Goal: Transaction & Acquisition: Purchase product/service

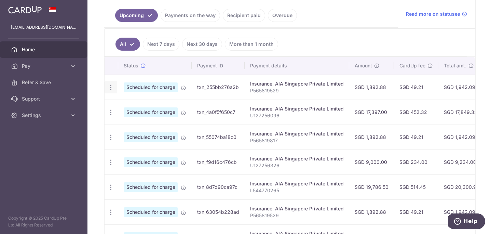
click at [109, 86] on icon "button" at bounding box center [110, 87] width 7 height 7
click at [300, 92] on p "P565819529" at bounding box center [297, 90] width 94 height 7
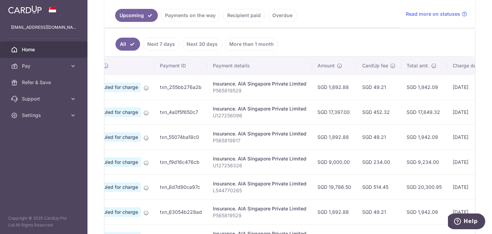
scroll to position [0, 142]
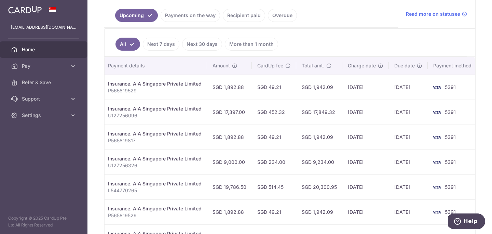
click at [326, 55] on ul "All Next 7 days Next 30 days More than 1 month" at bounding box center [285, 43] width 362 height 28
click at [111, 87] on p "P565819529" at bounding box center [155, 90] width 94 height 7
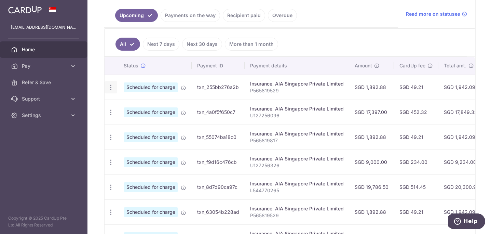
click at [110, 86] on icon "button" at bounding box center [110, 87] width 7 height 7
click at [128, 107] on span "Update payment" at bounding box center [147, 106] width 46 height 8
click at [110, 87] on icon "button" at bounding box center [110, 87] width 7 height 7
click at [139, 105] on span "Update payment" at bounding box center [147, 106] width 46 height 8
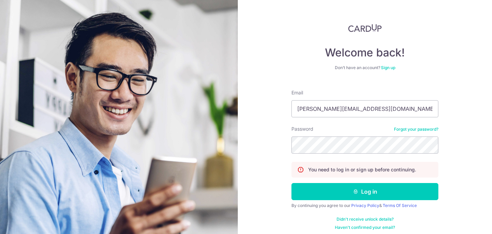
type input "russell.yu@ikiconcepts.com"
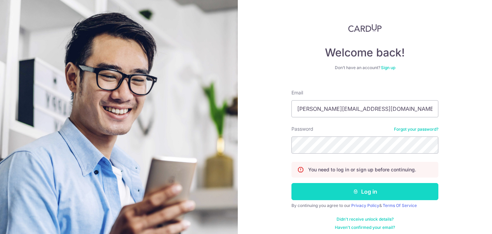
click at [378, 188] on button "Log in" at bounding box center [364, 191] width 147 height 17
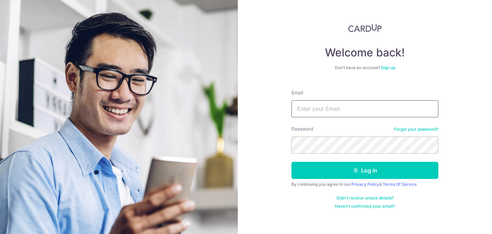
click at [334, 112] on input "Email" at bounding box center [364, 108] width 147 height 17
type input "[EMAIL_ADDRESS][DOMAIN_NAME]"
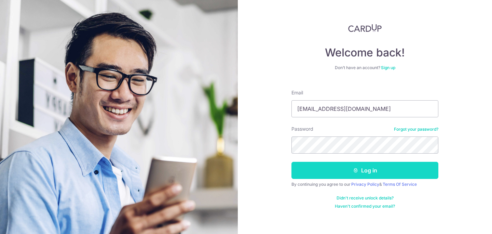
click at [363, 172] on button "Log in" at bounding box center [364, 170] width 147 height 17
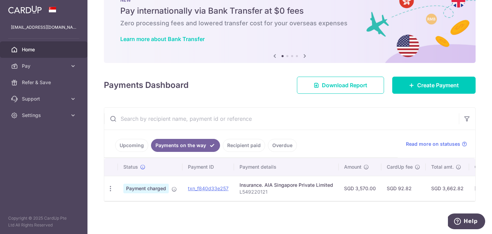
click at [127, 170] on span "Status" at bounding box center [130, 166] width 15 height 7
click at [124, 145] on link "Upcoming" at bounding box center [131, 145] width 33 height 13
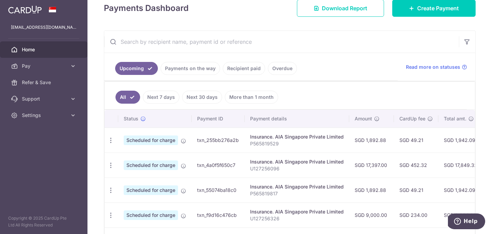
scroll to position [180, 0]
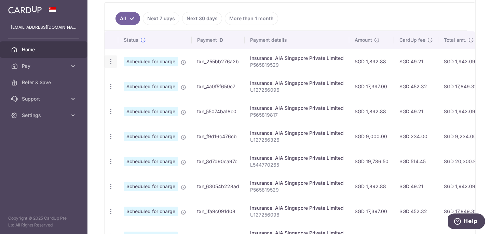
click at [111, 62] on icon "button" at bounding box center [110, 61] width 7 height 7
click at [139, 80] on span "Update payment" at bounding box center [147, 80] width 46 height 8
radio input "true"
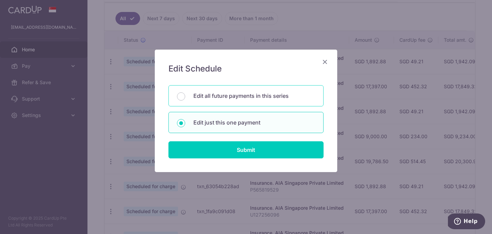
click at [238, 99] on p "Edit all future payments in this series" at bounding box center [254, 96] width 122 height 8
click at [185, 99] on input "Edit all future payments in this series" at bounding box center [181, 96] width 8 height 8
radio input "true"
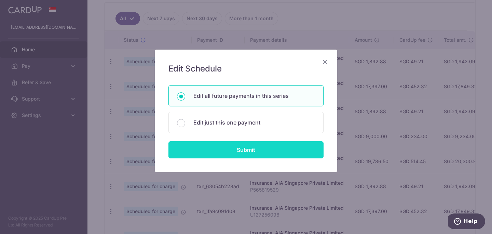
click at [244, 150] on input "Submit" at bounding box center [245, 149] width 155 height 17
radio input "true"
type input "1,892.88"
type input "P565819529"
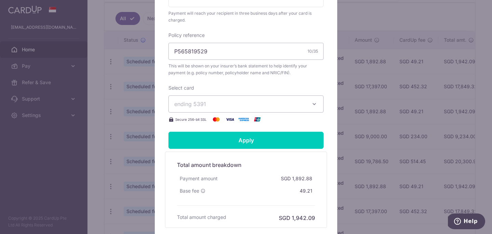
scroll to position [213, 0]
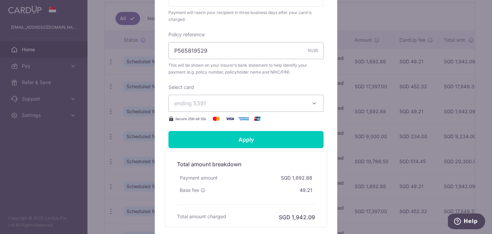
click at [309, 108] on button "ending 5391" at bounding box center [245, 103] width 155 height 17
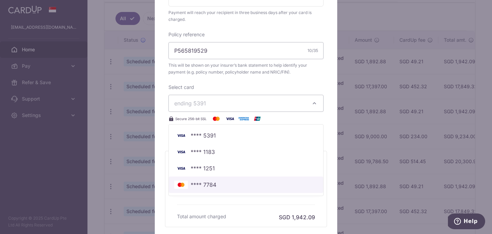
click at [211, 189] on span "**** 7784" at bounding box center [204, 184] width 26 height 8
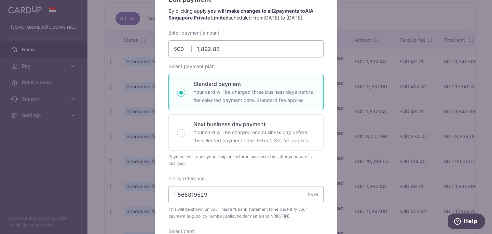
scroll to position [63, 0]
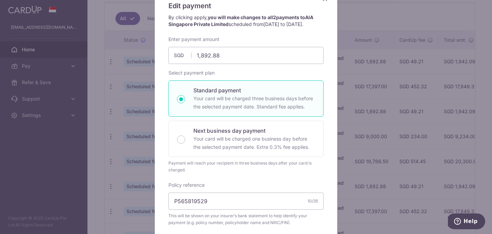
click at [255, 111] on p "Your card will be charged three business days before the selected payment date.…" at bounding box center [254, 102] width 122 height 16
click at [185, 103] on input "Standard payment Your card will be charged three business days before the selec…" at bounding box center [181, 99] width 8 height 8
radio input "true"
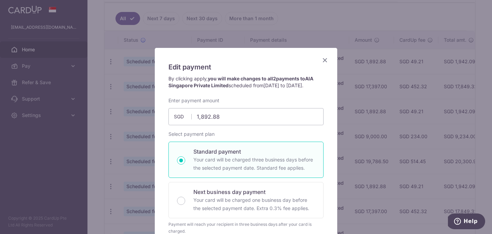
scroll to position [0, 0]
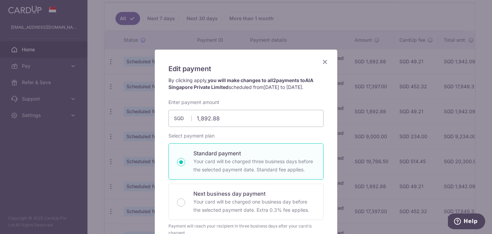
click at [324, 64] on icon "Close" at bounding box center [325, 61] width 8 height 9
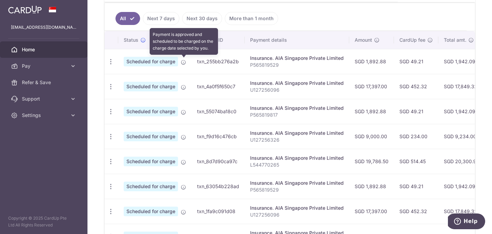
click at [186, 63] on icon at bounding box center [183, 61] width 5 height 5
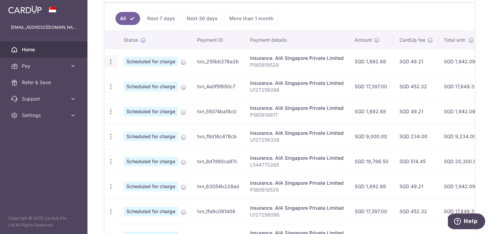
click at [110, 60] on icon "button" at bounding box center [110, 61] width 7 height 7
click at [146, 95] on span "Cancel payment" at bounding box center [147, 97] width 46 height 8
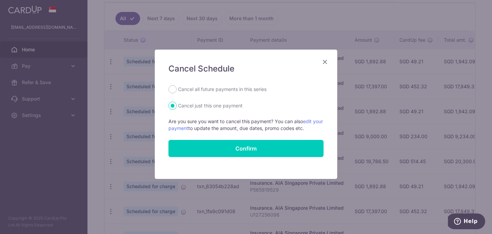
click at [205, 92] on label "Cancel all future payments in this series" at bounding box center [222, 89] width 88 height 8
click at [177, 92] on input "Cancel all future payments in this series" at bounding box center [172, 89] width 8 height 8
radio input "true"
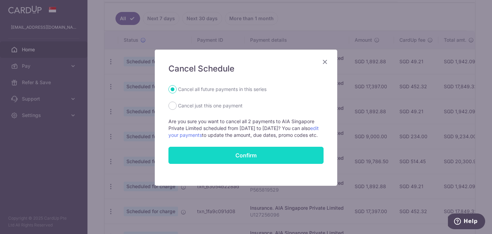
click at [229, 158] on button "Confirm" at bounding box center [245, 154] width 155 height 17
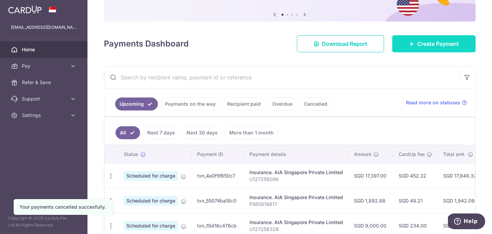
click at [429, 45] on span "Create Payment" at bounding box center [438, 44] width 42 height 8
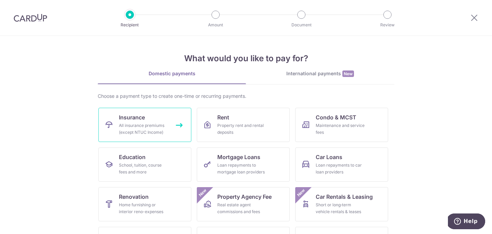
click at [151, 128] on div "All insurance premiums (except NTUC Income)" at bounding box center [143, 129] width 49 height 14
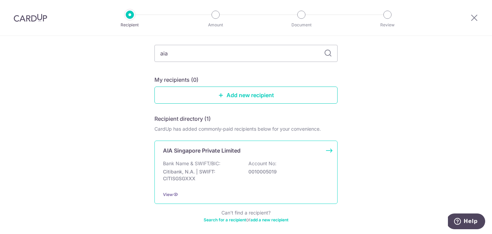
scroll to position [50, 0]
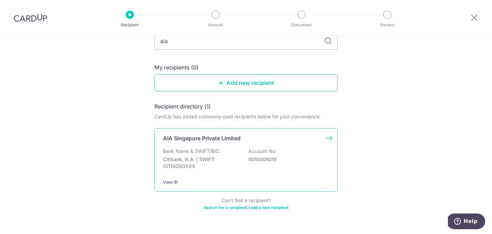
click at [259, 151] on p "Account No:" at bounding box center [262, 151] width 28 height 7
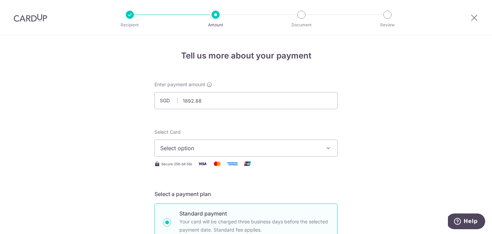
type input "1,892.88"
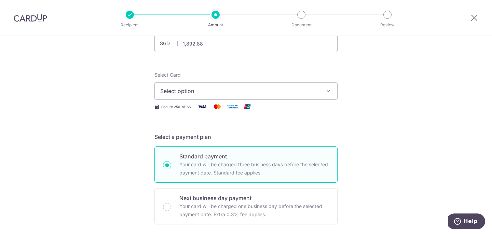
scroll to position [65, 0]
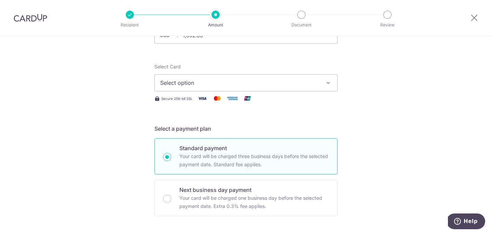
click at [298, 77] on button "Select option" at bounding box center [245, 82] width 183 height 17
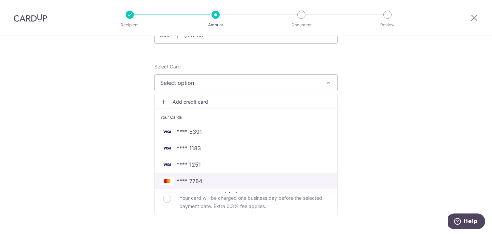
click at [240, 183] on span "**** 7784" at bounding box center [245, 181] width 171 height 8
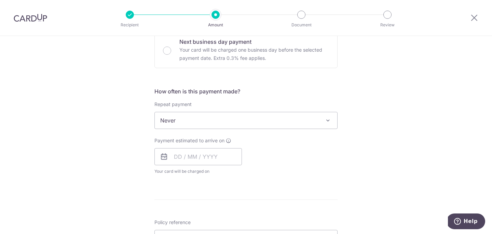
scroll to position [224, 0]
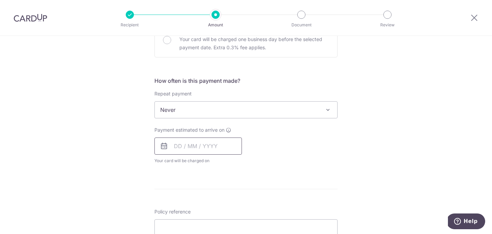
click at [197, 149] on input "text" at bounding box center [197, 145] width 87 height 17
click at [341, 188] on div "Tell us more about your payment Enter payment amount SGD 1,892.88 1892.88 Selec…" at bounding box center [246, 121] width 492 height 618
click at [206, 148] on input "text" at bounding box center [197, 145] width 87 height 17
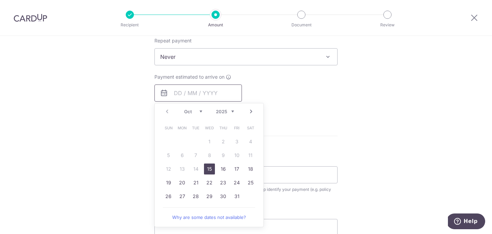
scroll to position [293, 0]
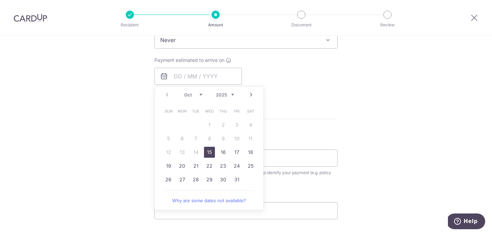
click at [248, 93] on link "Next" at bounding box center [251, 94] width 8 height 8
click at [182, 152] on link "10" at bounding box center [182, 151] width 11 height 11
type input "[DATE]"
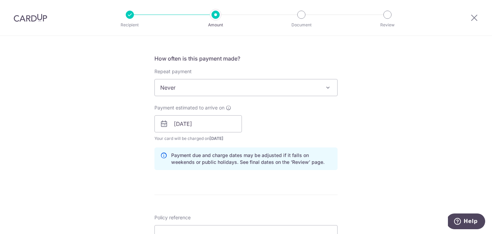
scroll to position [245, 0]
click at [279, 91] on span "Never" at bounding box center [246, 88] width 182 height 16
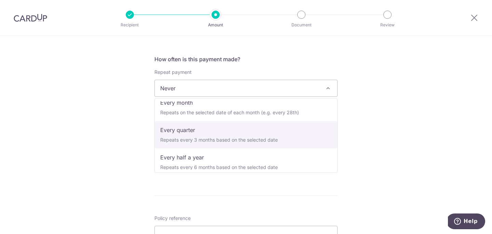
scroll to position [96, 0]
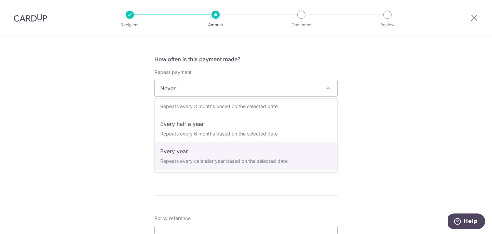
select select "6"
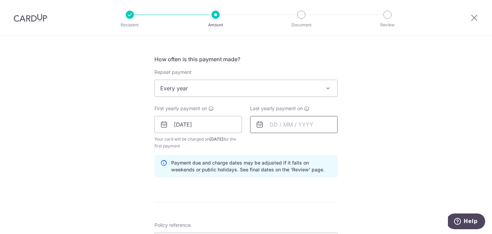
click at [311, 128] on input "text" at bounding box center [293, 124] width 87 height 17
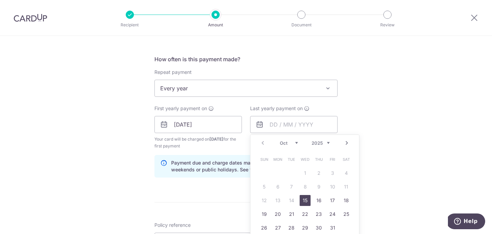
click at [327, 141] on select "2025 2026 2027 2028 2029 2030 2031 2032 2033 2034 2035" at bounding box center [320, 142] width 18 height 5
click at [345, 142] on link "Next" at bounding box center [347, 143] width 8 height 8
click at [278, 187] on link "5" at bounding box center [277, 186] width 11 height 11
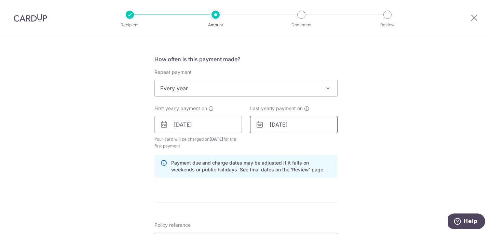
click at [290, 124] on input "05/11/2029" at bounding box center [293, 124] width 87 height 17
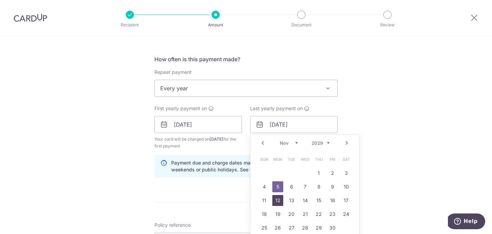
click at [277, 200] on link "12" at bounding box center [277, 200] width 11 height 11
type input "12/11/2029"
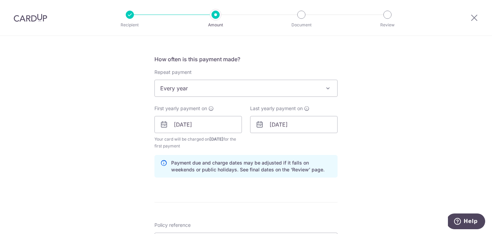
click at [380, 131] on div "Tell us more about your payment Enter payment amount SGD 1,892.88 1892.88 Selec…" at bounding box center [246, 117] width 492 height 653
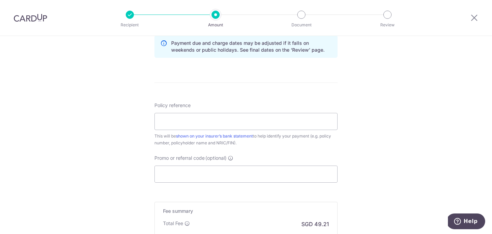
scroll to position [383, 0]
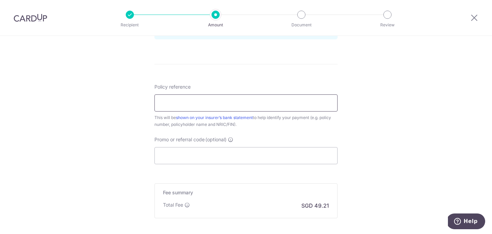
click at [281, 100] on input "Policy reference" at bounding box center [245, 102] width 183 height 17
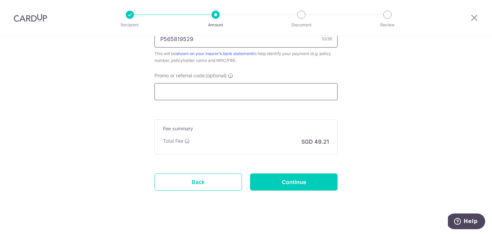
scroll to position [455, 0]
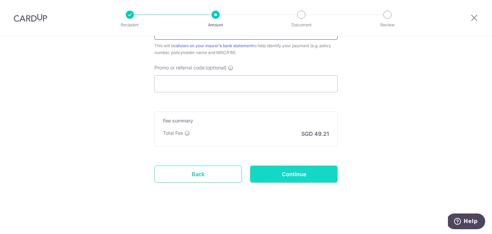
type input "P565819529"
click at [285, 171] on input "Continue" at bounding box center [293, 173] width 87 height 17
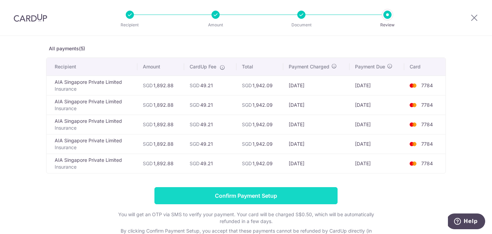
click at [255, 195] on input "Confirm Payment Setup" at bounding box center [245, 195] width 183 height 17
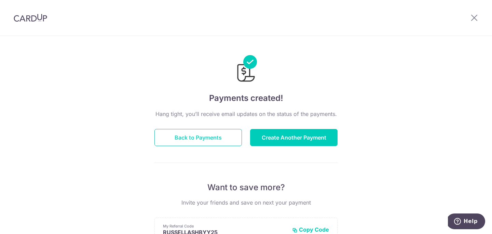
click at [205, 138] on button "Back to Payments" at bounding box center [197, 137] width 87 height 17
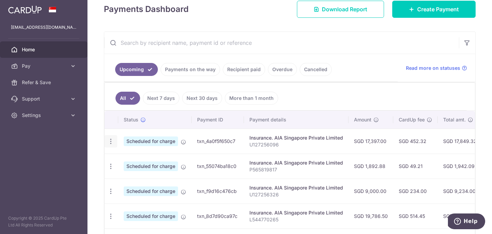
click at [112, 141] on icon "button" at bounding box center [110, 141] width 7 height 7
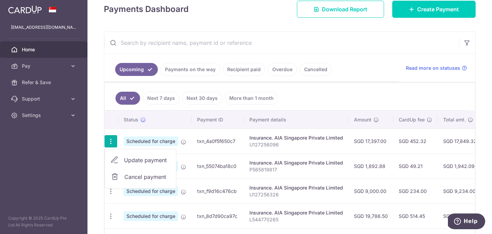
click at [138, 178] on span "Cancel payment" at bounding box center [147, 176] width 46 height 8
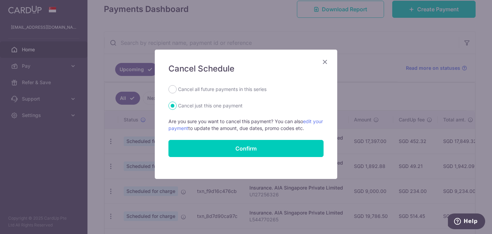
click at [214, 87] on label "Cancel all future payments in this series" at bounding box center [222, 89] width 88 height 8
click at [177, 87] on input "Cancel all future payments in this series" at bounding box center [172, 89] width 8 height 8
radio input "true"
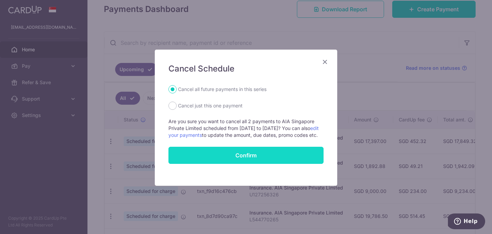
click at [260, 164] on button "Confirm" at bounding box center [245, 154] width 155 height 17
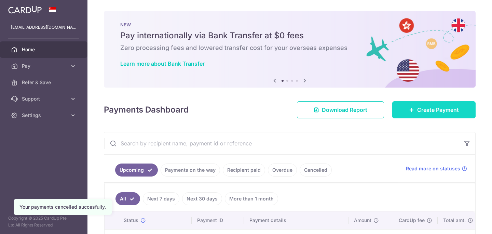
click at [427, 101] on link "Create Payment" at bounding box center [433, 109] width 83 height 17
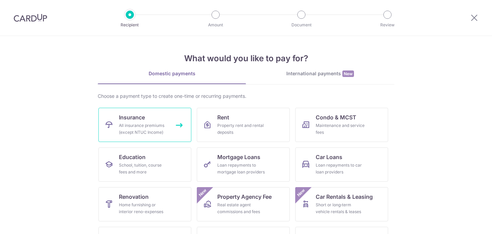
click at [159, 128] on div "All insurance premiums (except NTUC Income)" at bounding box center [143, 129] width 49 height 14
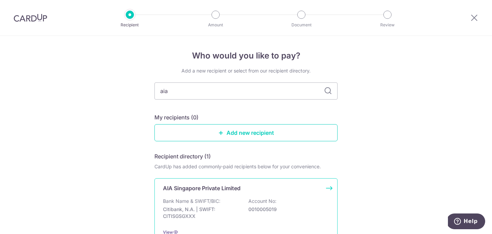
click at [219, 205] on div "Bank Name & SWIFT/BIC: Citibank, N.A. | SWIFT: CITISGSGXXX Account No: 00100050…" at bounding box center [246, 209] width 166 height 25
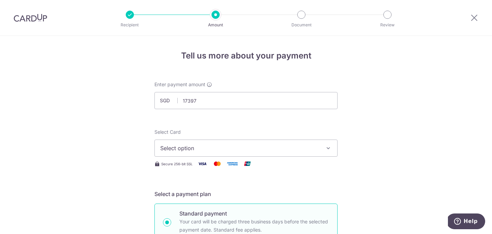
type input "17,397.00"
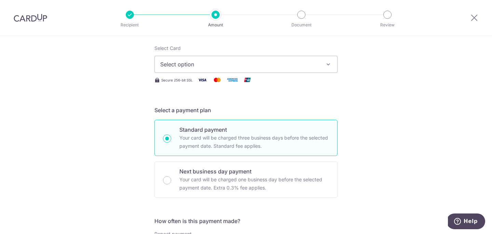
click at [227, 67] on span "Select option" at bounding box center [239, 64] width 159 height 8
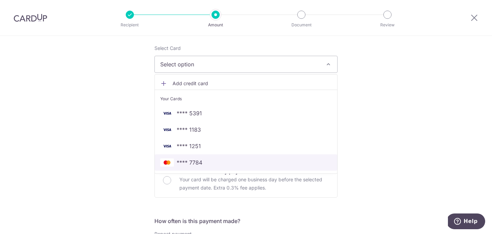
click at [197, 163] on span "**** 7784" at bounding box center [190, 162] width 26 height 8
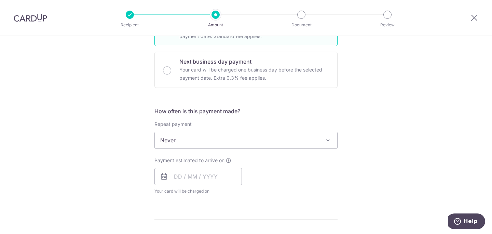
scroll to position [200, 0]
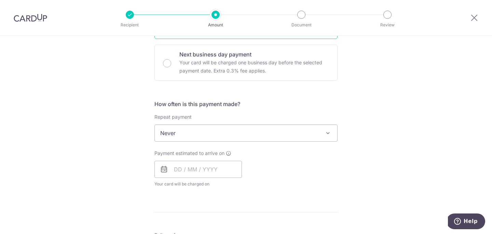
click at [273, 137] on span "Never" at bounding box center [246, 133] width 182 height 16
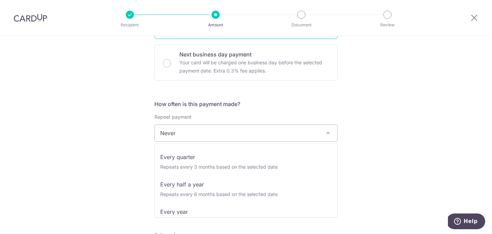
scroll to position [96, 0]
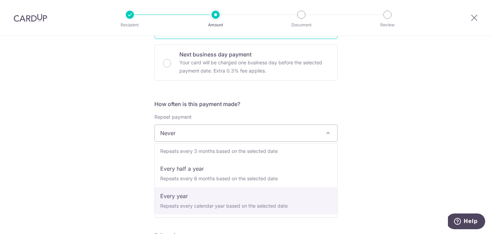
select select "6"
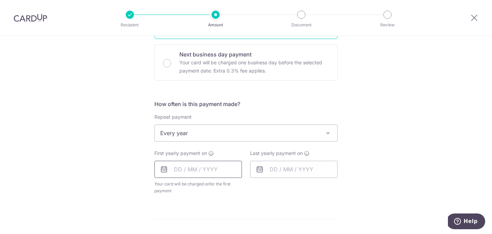
click at [216, 173] on input "text" at bounding box center [197, 168] width 87 height 17
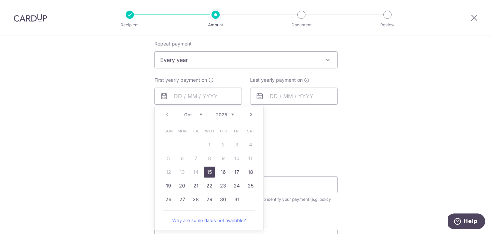
click at [301, 143] on form "Enter payment amount SGD 17,397.00 17397.00 Select Card **** 7784 Add credit ca…" at bounding box center [245, 80] width 183 height 547
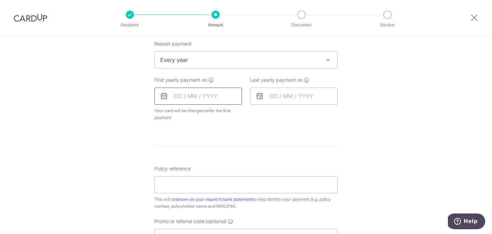
click at [214, 96] on input "text" at bounding box center [197, 95] width 87 height 17
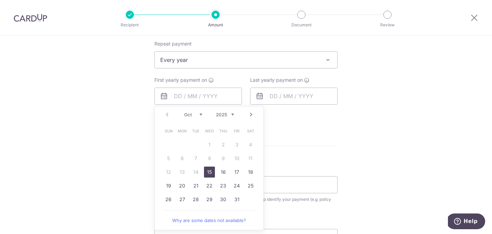
click at [252, 118] on link "Next" at bounding box center [251, 114] width 8 height 8
click at [183, 170] on link "10" at bounding box center [182, 171] width 11 height 11
type input "[DATE]"
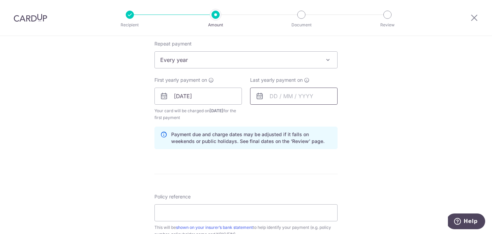
click at [273, 100] on input "text" at bounding box center [293, 95] width 87 height 17
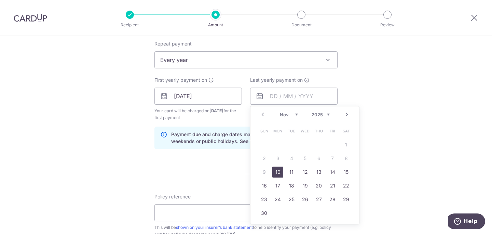
click at [327, 113] on select "2025 2026 2027 2028 2029 2030 2031 2032 2033 2034 2035" at bounding box center [320, 114] width 18 height 5
click at [279, 171] on link "12" at bounding box center [277, 171] width 11 height 11
type input "12/11/2029"
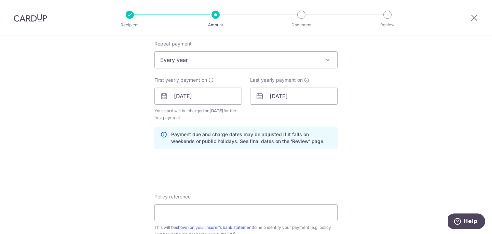
click at [397, 157] on div "Tell us more about your payment Enter payment amount SGD 17,397.00 17397.00 Sel…" at bounding box center [246, 88] width 492 height 653
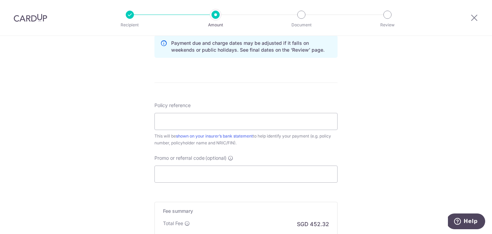
scroll to position [365, 0]
click at [288, 121] on input "Policy reference" at bounding box center [245, 120] width 183 height 17
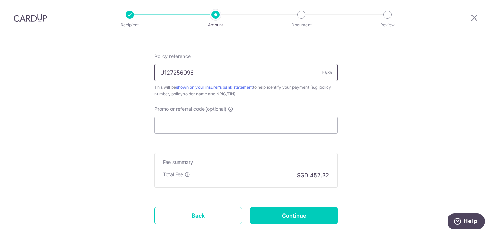
scroll to position [455, 0]
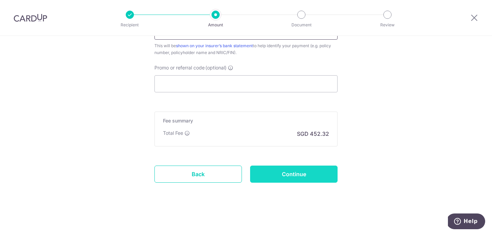
type input "U127256096"
click at [289, 169] on input "Continue" at bounding box center [293, 173] width 87 height 17
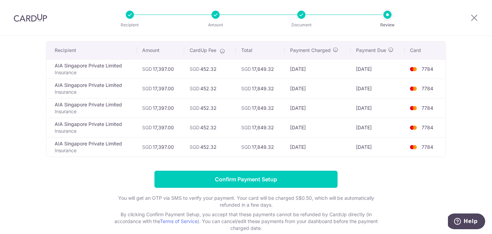
scroll to position [46, 0]
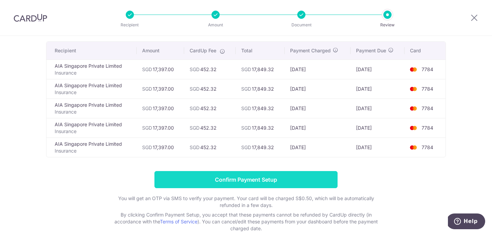
click at [288, 179] on input "Confirm Payment Setup" at bounding box center [245, 179] width 183 height 17
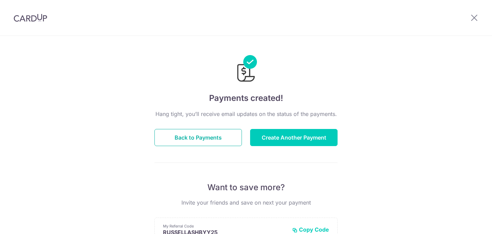
click at [228, 138] on button "Back to Payments" at bounding box center [197, 137] width 87 height 17
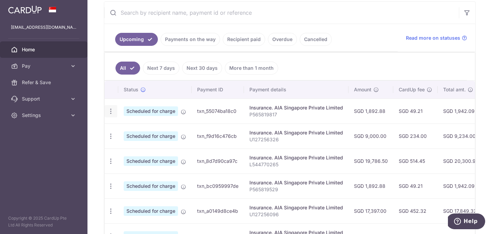
click at [112, 110] on icon "button" at bounding box center [110, 111] width 7 height 7
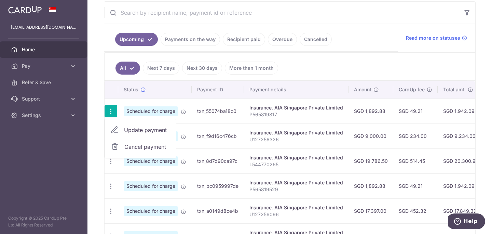
click at [148, 147] on span "Cancel payment" at bounding box center [147, 146] width 46 height 8
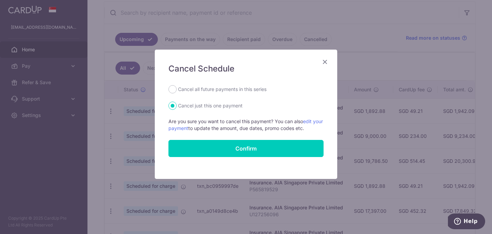
click at [198, 86] on label "Cancel all future payments in this series" at bounding box center [222, 89] width 88 height 8
click at [177, 86] on input "Cancel all future payments in this series" at bounding box center [172, 89] width 8 height 8
radio input "true"
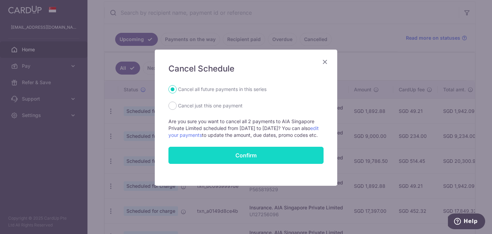
click at [239, 159] on button "Confirm" at bounding box center [245, 154] width 155 height 17
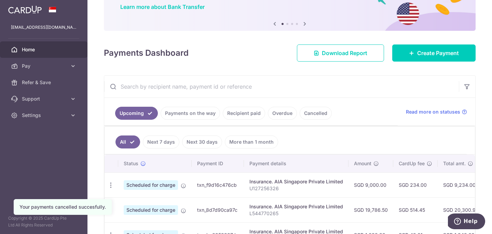
scroll to position [77, 0]
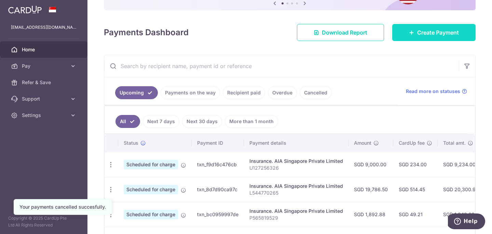
click at [427, 36] on span "Create Payment" at bounding box center [438, 32] width 42 height 8
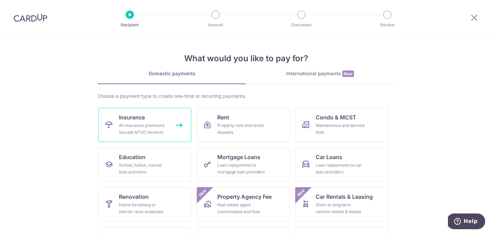
click at [149, 124] on div "All insurance premiums (except NTUC Income)" at bounding box center [143, 129] width 49 height 14
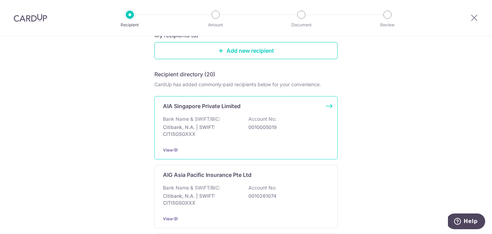
scroll to position [79, 0]
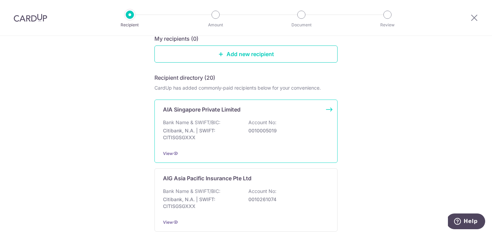
click at [255, 105] on div "AIA Singapore Private Limited" at bounding box center [242, 109] width 158 height 8
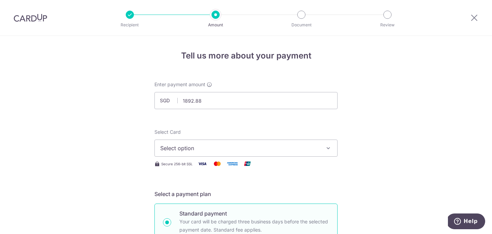
type input "1,892.88"
click at [284, 131] on div "Select Card Select option Add credit card Your Cards **** 5391 **** 1183 **** 1…" at bounding box center [245, 142] width 183 height 28
click at [286, 148] on span "Select option" at bounding box center [239, 148] width 159 height 8
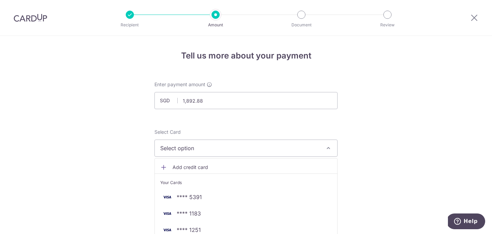
scroll to position [95, 0]
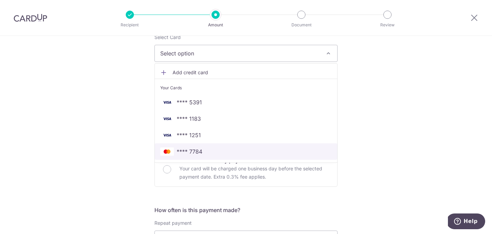
click at [205, 151] on span "**** 7784" at bounding box center [245, 151] width 171 height 8
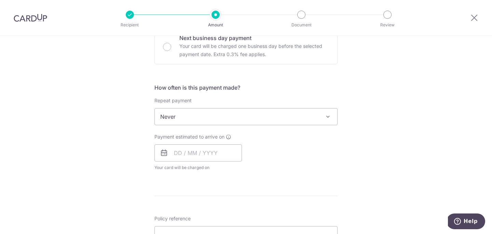
scroll to position [218, 0]
click at [256, 114] on span "Never" at bounding box center [246, 116] width 182 height 16
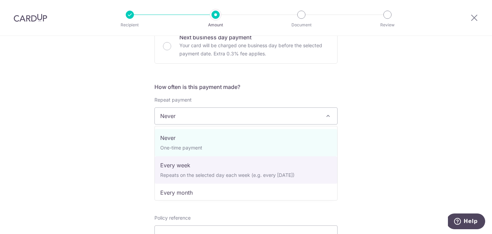
scroll to position [96, 0]
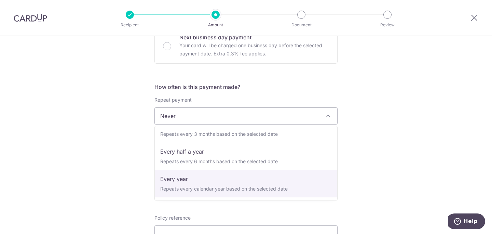
select select "6"
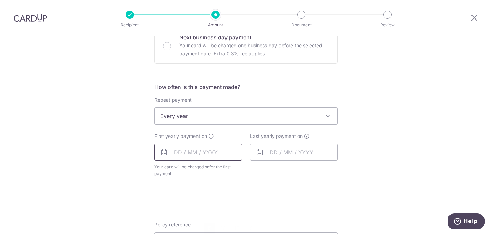
click at [213, 149] on input "text" at bounding box center [197, 151] width 87 height 17
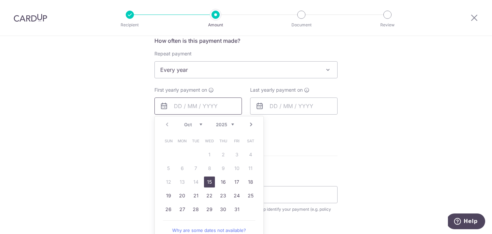
scroll to position [251, 0]
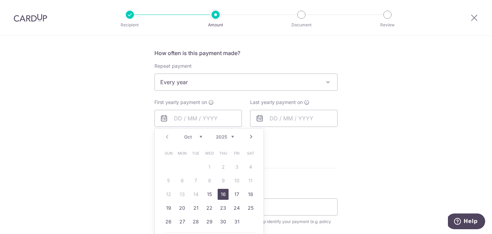
click at [221, 193] on link "16" at bounding box center [223, 194] width 11 height 11
type input "[DATE]"
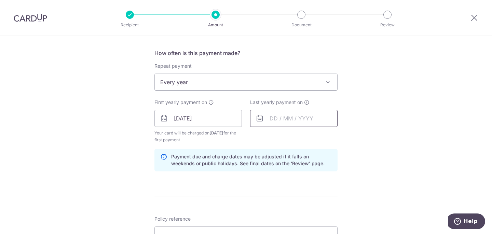
click at [283, 117] on input "text" at bounding box center [293, 118] width 87 height 17
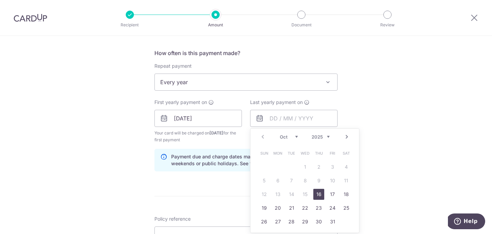
click at [326, 133] on div "Prev Next Oct Nov Dec 2025 2026 2027 2028 2029 2030 2031 2032 2033 2034 2035" at bounding box center [304, 136] width 109 height 16
click at [325, 135] on select "2025 2026 2027 2028 2029 2030 2031 2032 2033 2034 2035" at bounding box center [320, 136] width 18 height 5
click at [290, 191] on link "16" at bounding box center [291, 194] width 11 height 11
type input "16/10/2029"
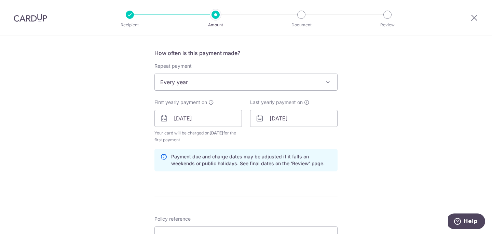
click at [380, 154] on div "Tell us more about your payment Enter payment amount SGD 1,892.88 1892.88 Selec…" at bounding box center [246, 111] width 492 height 653
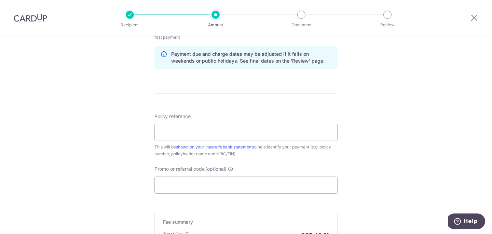
scroll to position [354, 0]
click at [299, 130] on input "Policy reference" at bounding box center [245, 131] width 183 height 17
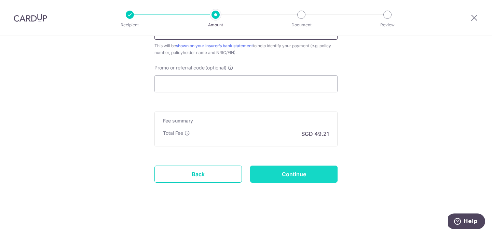
type input "P565819817"
click at [292, 175] on input "Continue" at bounding box center [293, 173] width 87 height 17
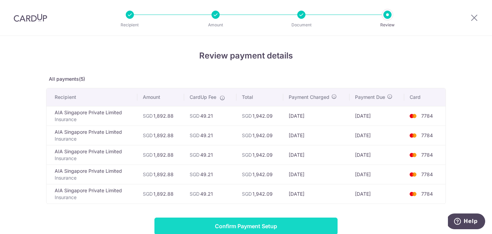
click at [297, 223] on input "Confirm Payment Setup" at bounding box center [245, 225] width 183 height 17
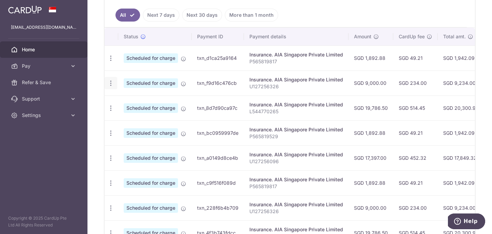
click at [110, 83] on icon "button" at bounding box center [110, 83] width 7 height 7
click at [140, 117] on span "Cancel payment" at bounding box center [147, 118] width 46 height 8
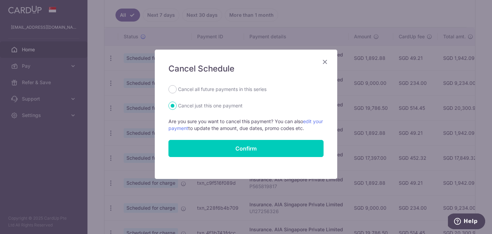
click at [186, 92] on label "Cancel all future payments in this series" at bounding box center [222, 89] width 88 height 8
click at [177, 92] on input "Cancel all future payments in this series" at bounding box center [172, 89] width 8 height 8
radio input "true"
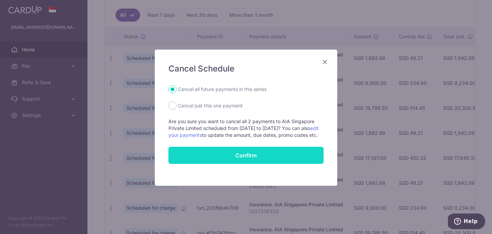
click at [236, 163] on button "Confirm" at bounding box center [245, 154] width 155 height 17
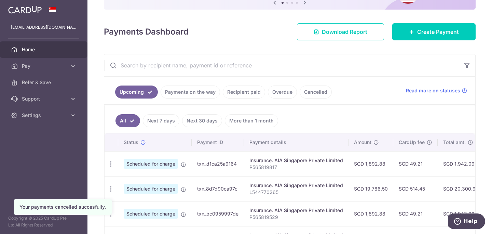
scroll to position [79, 0]
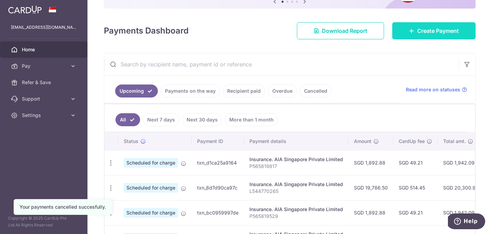
click at [414, 27] on link "Create Payment" at bounding box center [433, 30] width 83 height 17
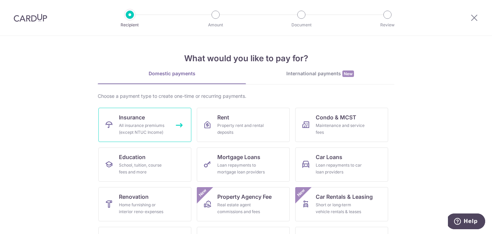
click at [127, 129] on div "All insurance premiums (except NTUC Income)" at bounding box center [143, 129] width 49 height 14
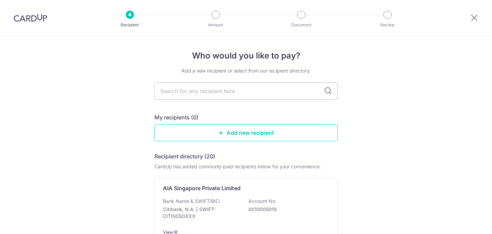
click at [266, 197] on p "Account No:" at bounding box center [262, 200] width 28 height 7
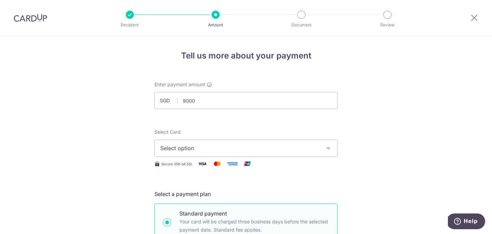
click at [287, 151] on span "Select option" at bounding box center [239, 148] width 159 height 8
type input "9,000.00"
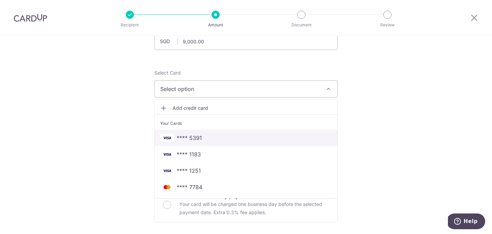
scroll to position [64, 0]
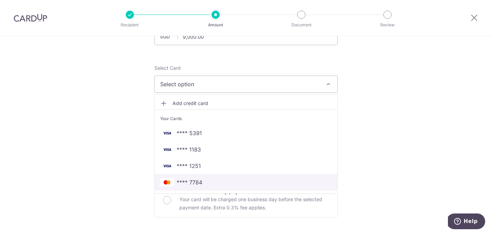
click at [231, 183] on span "**** 7784" at bounding box center [245, 182] width 171 height 8
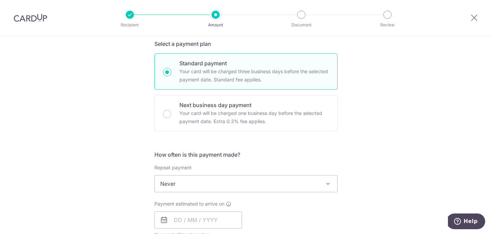
scroll to position [223, 0]
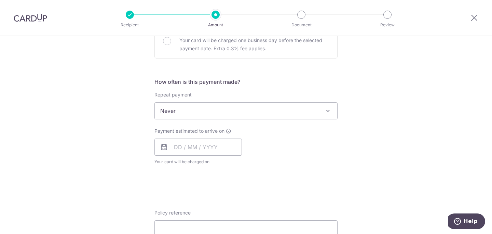
click at [292, 110] on span "Never" at bounding box center [246, 110] width 182 height 16
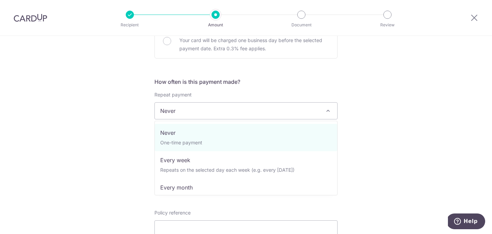
scroll to position [96, 0]
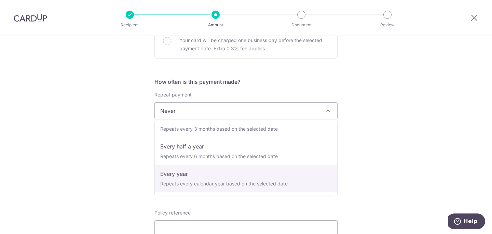
select select "6"
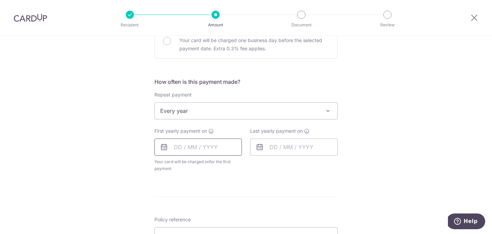
click at [192, 153] on input "text" at bounding box center [197, 146] width 87 height 17
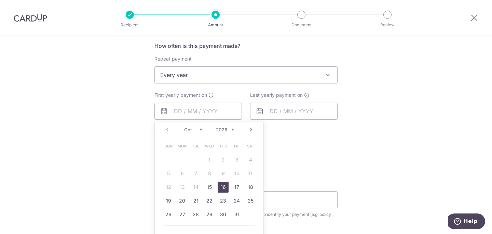
click at [223, 187] on link "16" at bounding box center [223, 186] width 11 height 11
type input "[DATE]"
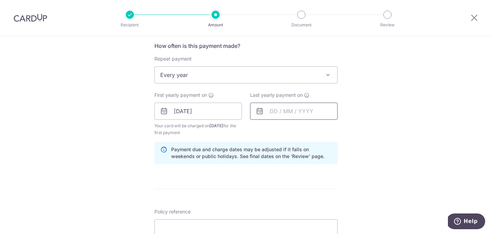
click at [305, 114] on input "text" at bounding box center [293, 110] width 87 height 17
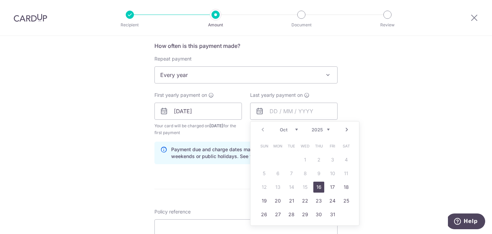
click at [324, 129] on select "2025 2026 2027 2028 2029 2030 2031 2032 2033 2034 2035" at bounding box center [320, 129] width 18 height 5
click at [295, 186] on link "16" at bounding box center [291, 186] width 11 height 11
type input "16/10/2029"
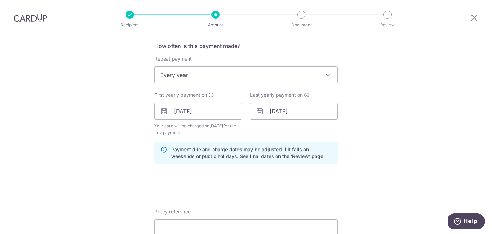
click at [394, 180] on div "Tell us more about your payment Enter payment amount SGD 9,000.00 9000.00 Selec…" at bounding box center [246, 103] width 492 height 653
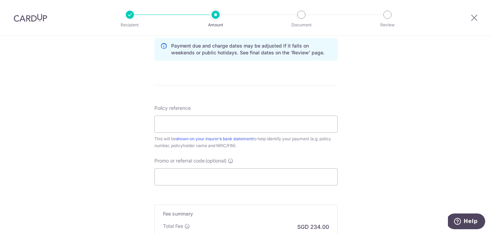
scroll to position [365, 0]
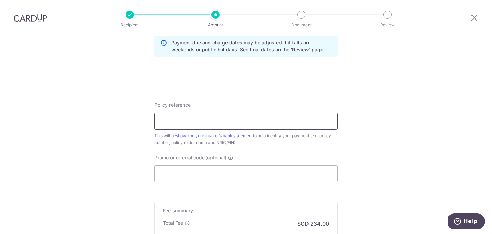
click at [283, 123] on input "Policy reference" at bounding box center [245, 120] width 183 height 17
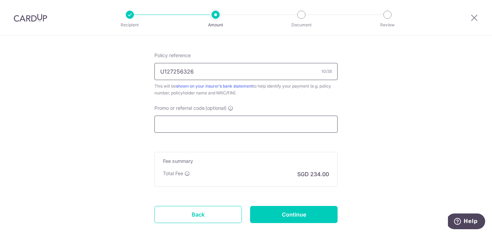
scroll to position [427, 0]
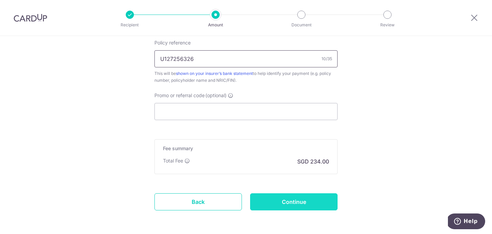
type input "U127256326"
click at [310, 203] on input "Continue" at bounding box center [293, 201] width 87 height 17
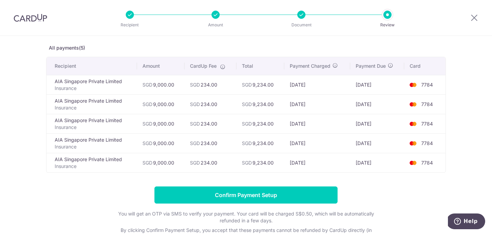
scroll to position [37, 0]
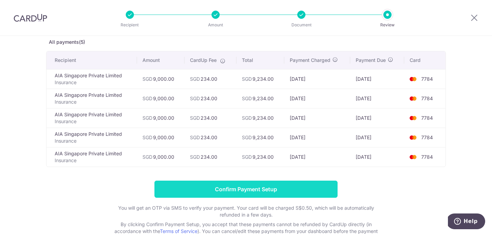
click at [284, 193] on input "Confirm Payment Setup" at bounding box center [245, 188] width 183 height 17
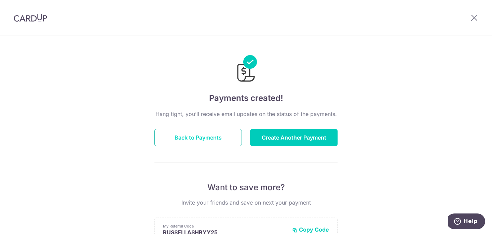
click at [210, 140] on button "Back to Payments" at bounding box center [197, 137] width 87 height 17
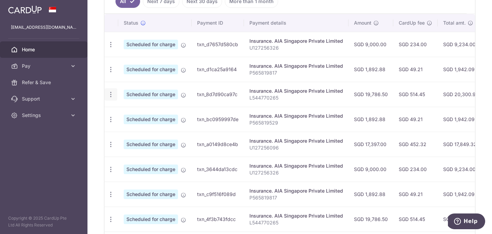
click at [109, 92] on icon "button" at bounding box center [110, 94] width 7 height 7
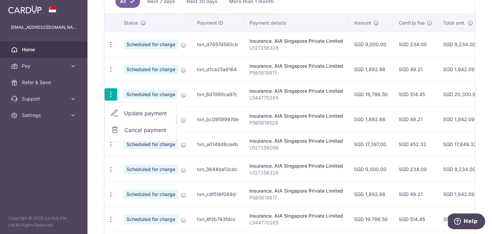
click at [143, 132] on span "Cancel payment" at bounding box center [147, 130] width 46 height 8
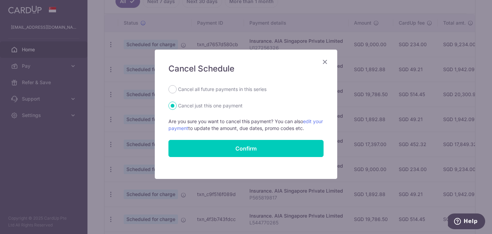
click at [193, 92] on label "Cancel all future payments in this series" at bounding box center [222, 89] width 88 height 8
click at [177, 92] on input "Cancel all future payments in this series" at bounding box center [172, 89] width 8 height 8
radio input "true"
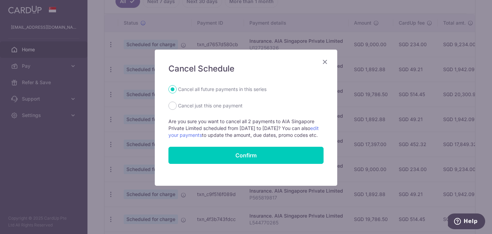
click at [237, 152] on form "Cancel all future payments in this series Cancel just this one payment Are you …" at bounding box center [245, 124] width 155 height 79
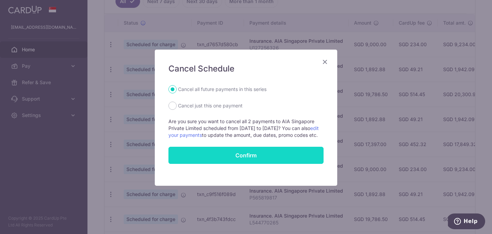
click at [240, 161] on button "Confirm" at bounding box center [245, 154] width 155 height 17
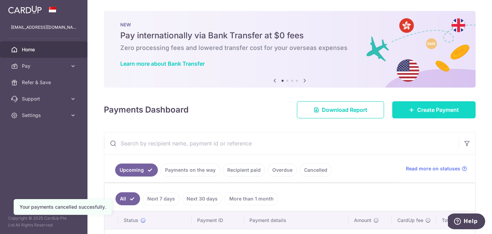
click at [433, 111] on span "Create Payment" at bounding box center [438, 110] width 42 height 8
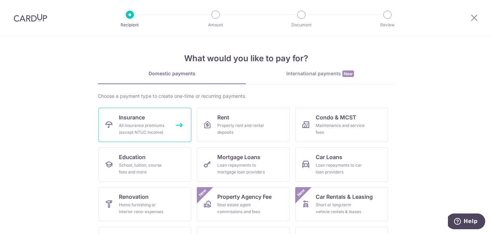
click at [156, 125] on div "All insurance premiums (except NTUC Income)" at bounding box center [143, 129] width 49 height 14
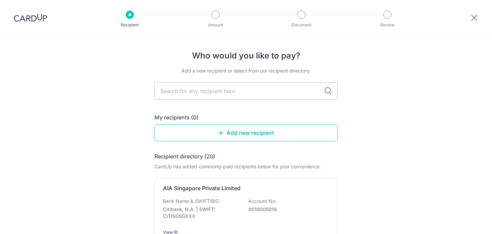
click at [244, 199] on div "Bank Name & SWIFT/BIC: Citibank, N.A. | SWIFT: CITISGSGXXX Account No: 00100050…" at bounding box center [246, 209] width 166 height 25
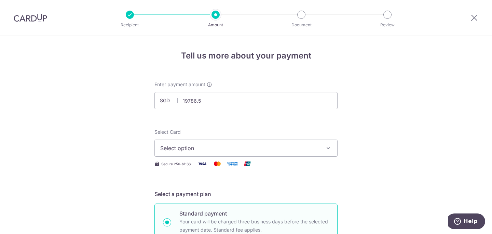
click at [248, 96] on input "19786.5" at bounding box center [245, 100] width 183 height 17
type input "19,786.50"
click at [267, 149] on span "Select option" at bounding box center [239, 148] width 159 height 8
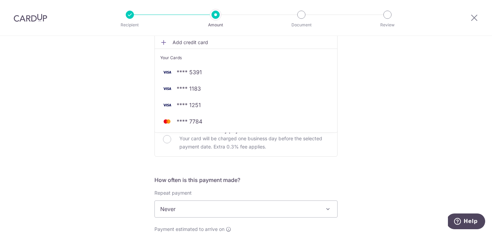
scroll to position [163, 0]
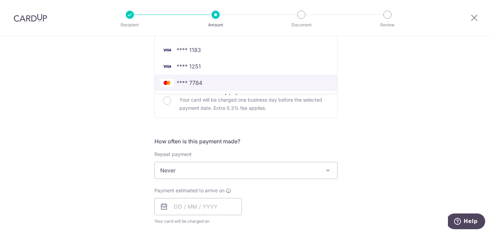
click at [189, 82] on span "**** 7784" at bounding box center [190, 83] width 26 height 8
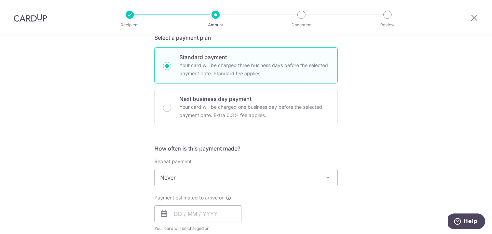
scroll to position [233, 0]
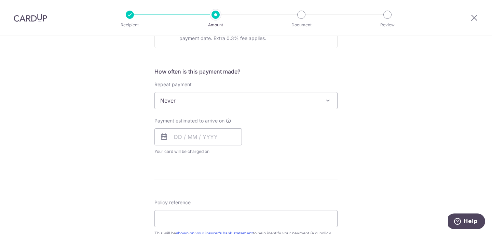
click at [286, 100] on span "Never" at bounding box center [246, 100] width 182 height 16
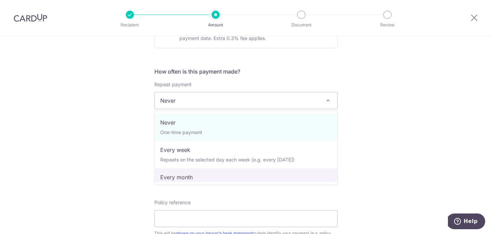
scroll to position [96, 0]
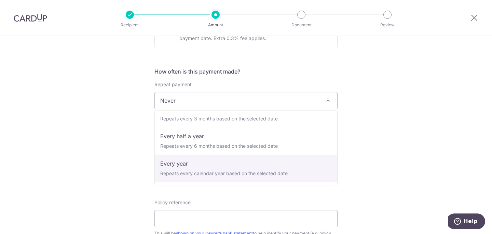
select select "6"
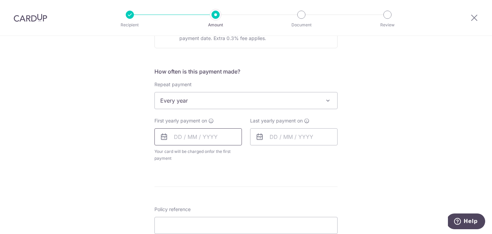
click at [191, 136] on input "text" at bounding box center [197, 136] width 87 height 17
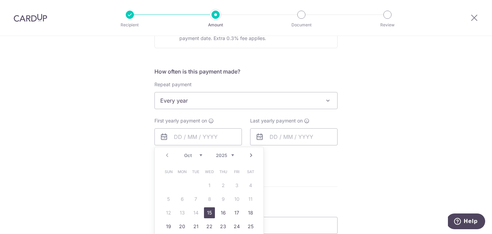
click at [251, 156] on link "Next" at bounding box center [251, 155] width 8 height 8
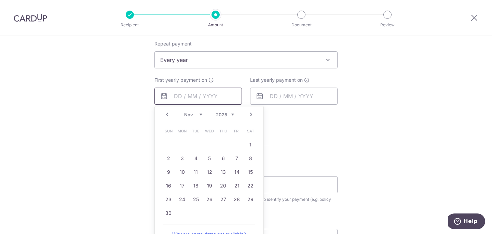
scroll to position [282, 0]
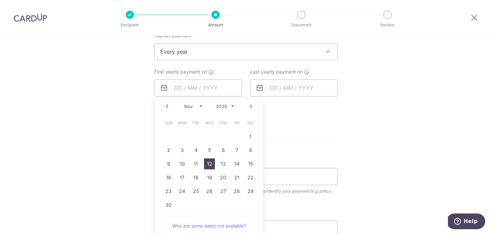
click at [206, 166] on link "12" at bounding box center [209, 163] width 11 height 11
type input "[DATE]"
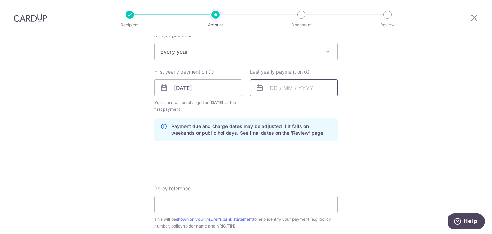
click at [279, 89] on input "text" at bounding box center [293, 87] width 87 height 17
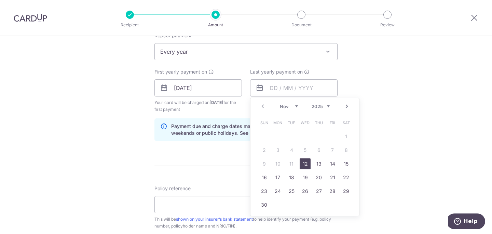
click at [320, 106] on select "2025 2026 2027 2028 2029 2030 2031 2032 2033 2034 2035" at bounding box center [320, 105] width 18 height 5
click at [276, 164] on link "12" at bounding box center [277, 163] width 11 height 11
type input "12/11/2029"
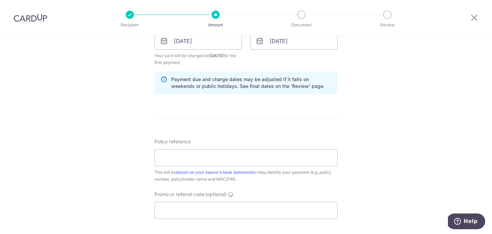
scroll to position [331, 0]
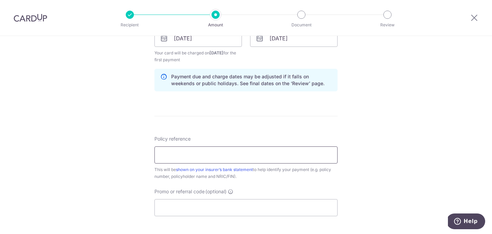
click at [269, 157] on input "Policy reference" at bounding box center [245, 154] width 183 height 17
type input "L544770265"
click at [137, 185] on div "Tell us more about your payment Enter payment amount SGD 19,786.50 19786.50 Sel…" at bounding box center [246, 31] width 492 height 653
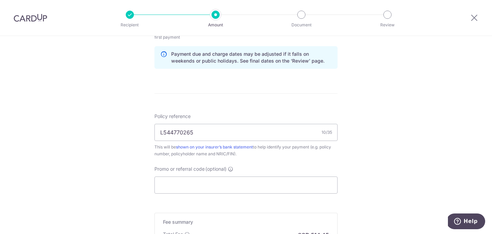
scroll to position [455, 0]
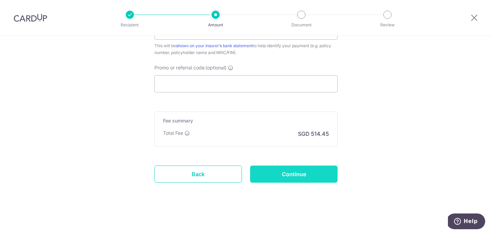
click at [295, 182] on input "Continue" at bounding box center [293, 173] width 87 height 17
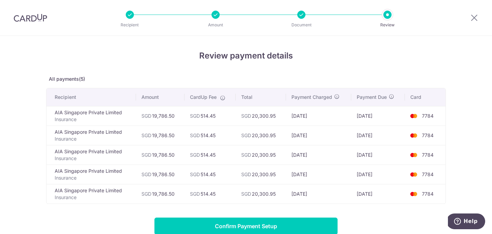
scroll to position [69, 0]
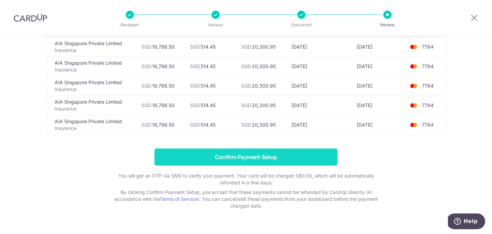
click at [260, 159] on input "Confirm Payment Setup" at bounding box center [245, 156] width 183 height 17
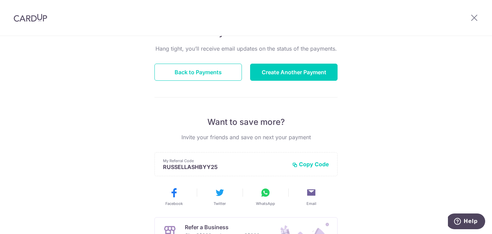
scroll to position [80, 0]
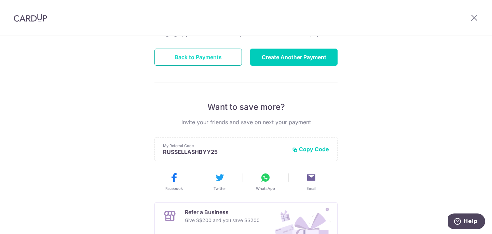
click at [199, 50] on button "Back to Payments" at bounding box center [197, 56] width 87 height 17
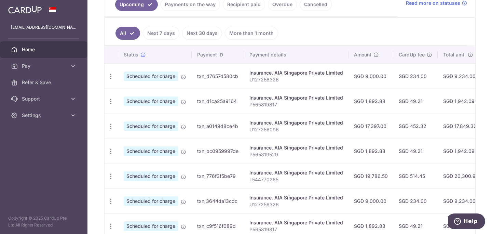
scroll to position [179, 0]
